Goal: Navigation & Orientation: Understand site structure

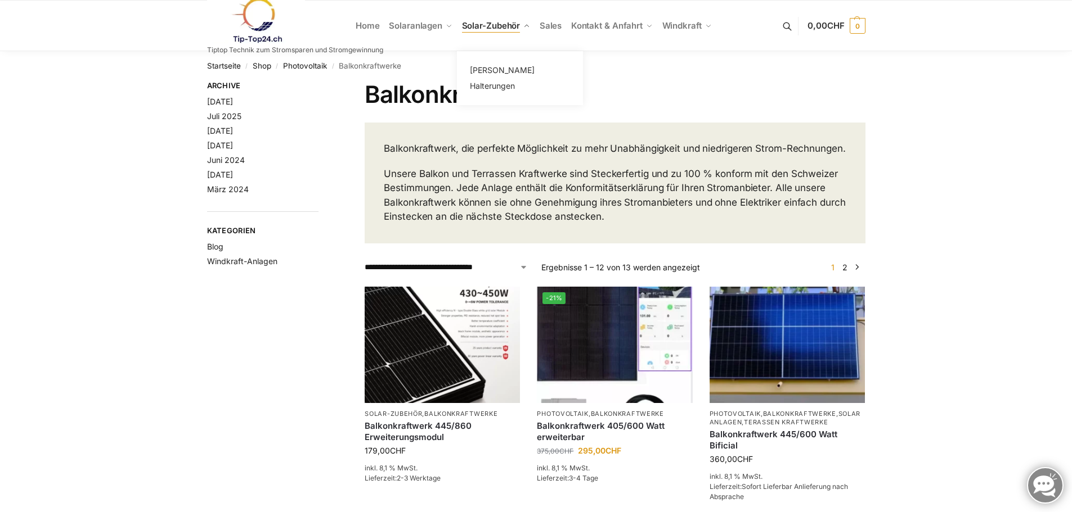
click at [508, 22] on span "Solar-Zubehör" at bounding box center [491, 25] width 58 height 11
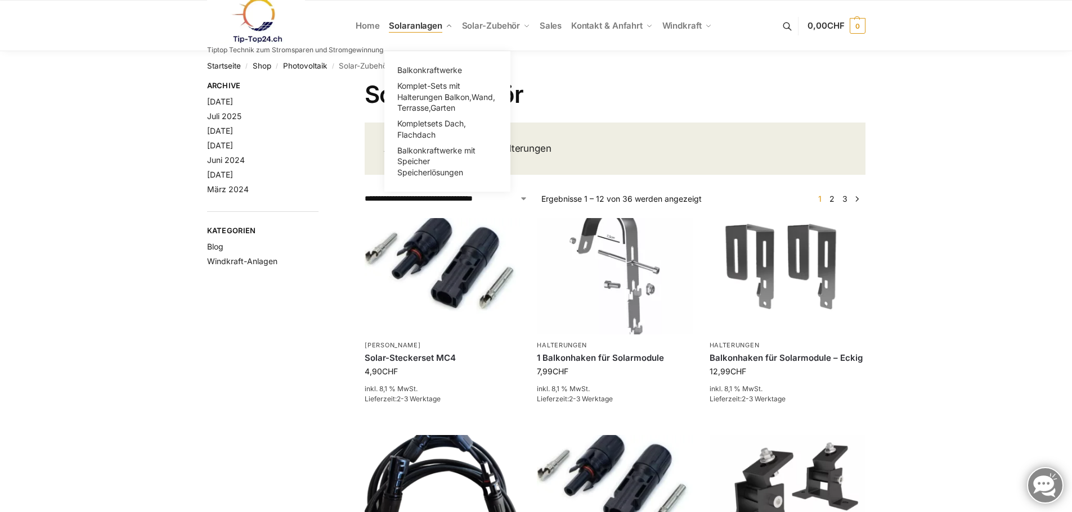
click at [431, 23] on span "Solaranlagen" at bounding box center [415, 25] width 53 height 11
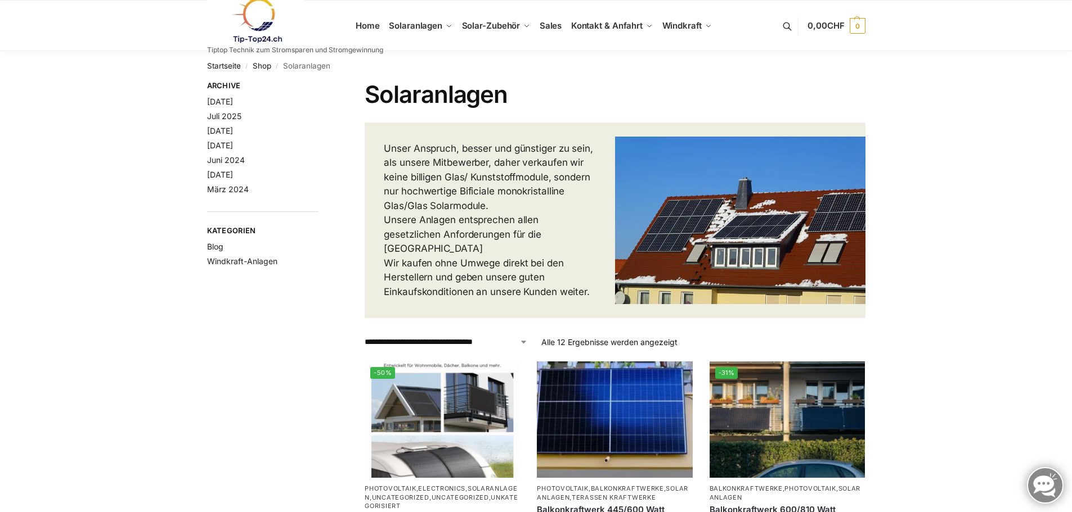
click at [361, 23] on link at bounding box center [295, 21] width 176 height 46
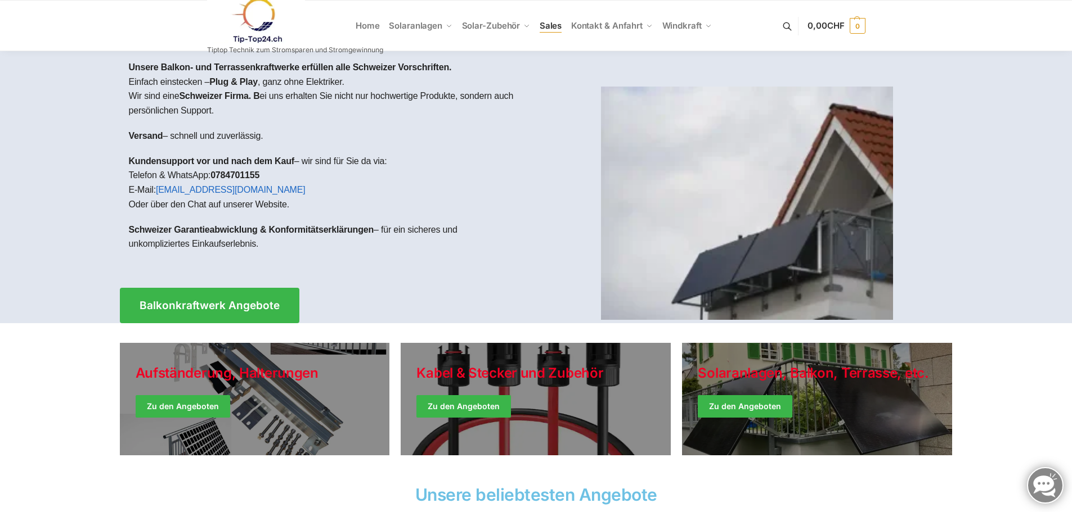
click at [546, 22] on span "Sales" at bounding box center [550, 25] width 22 height 11
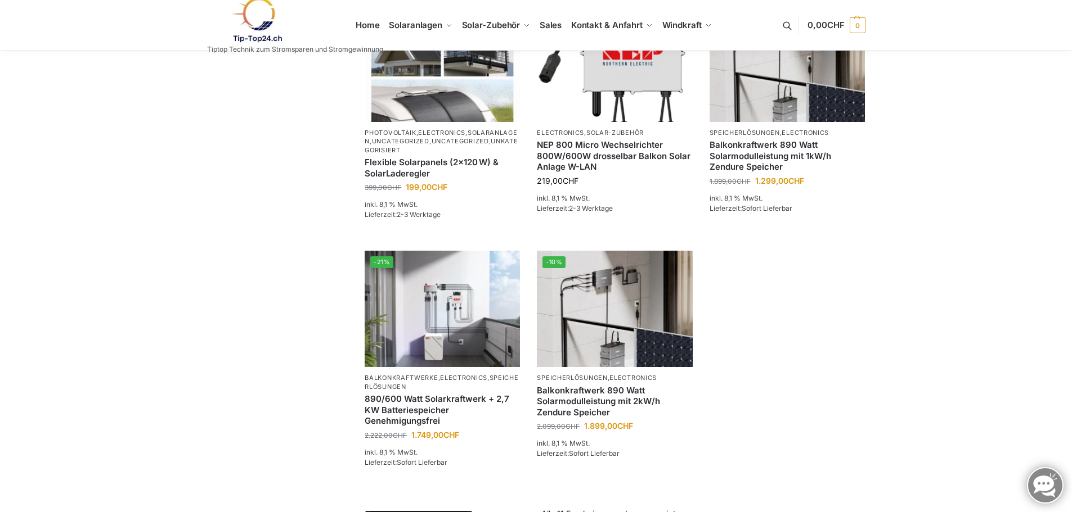
scroll to position [520, 0]
